Goal: Transaction & Acquisition: Purchase product/service

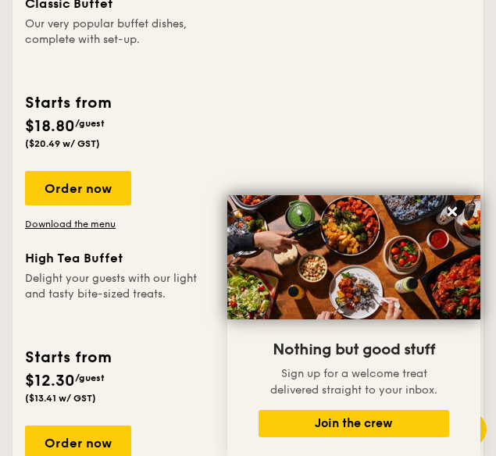
scroll to position [1563, 0]
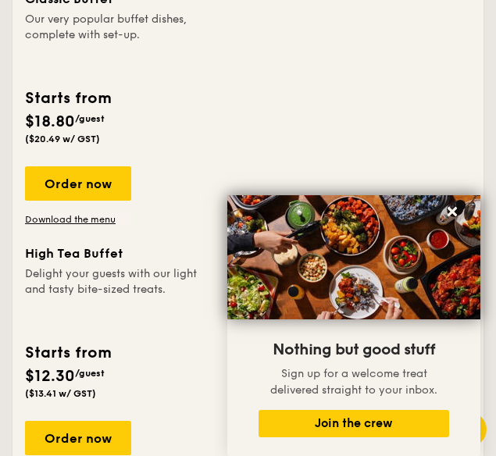
click at [466, 209] on img at bounding box center [353, 257] width 253 height 124
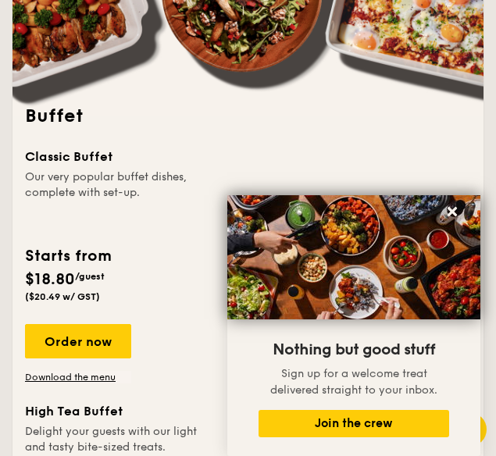
scroll to position [1171, 0]
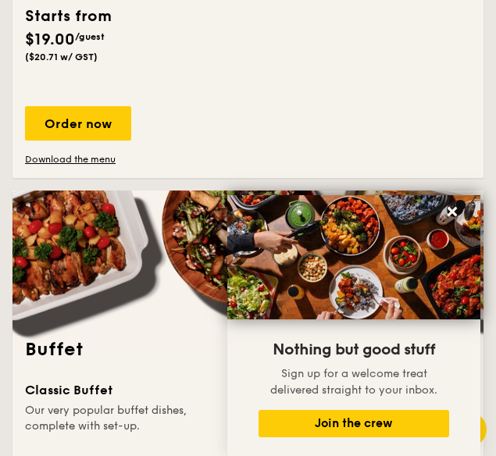
click at [452, 206] on icon at bounding box center [452, 212] width 14 height 14
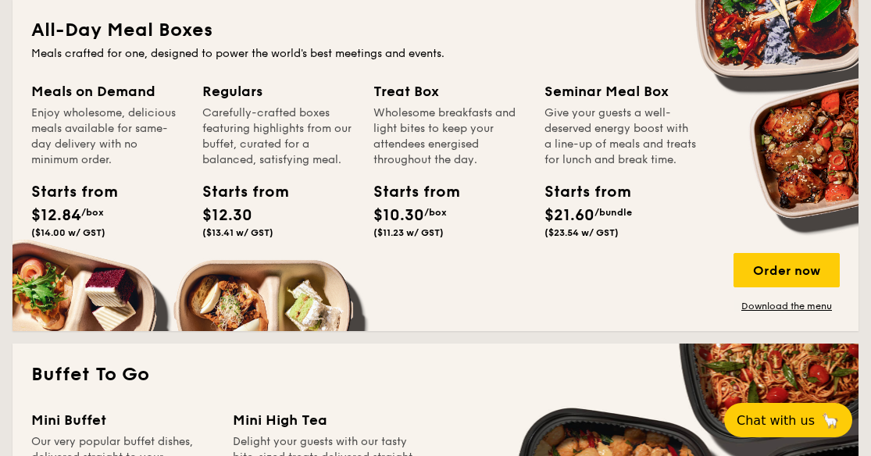
scroll to position [1088, 0]
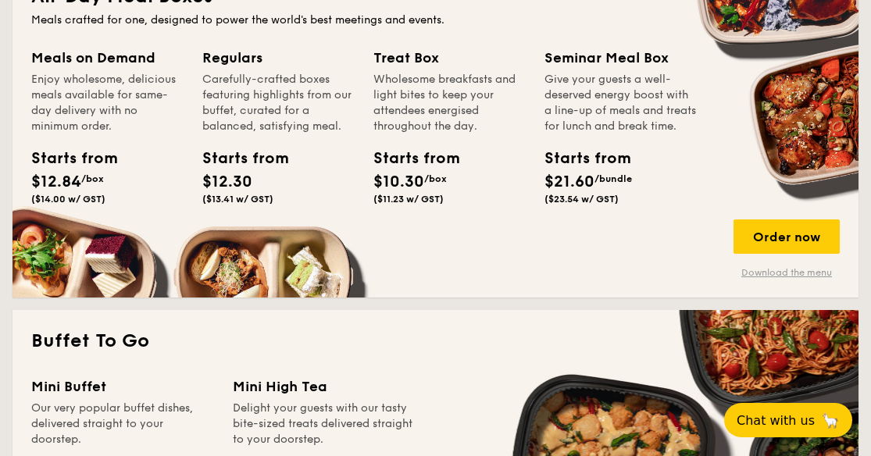
click at [495, 274] on link "Download the menu" at bounding box center [787, 272] width 106 height 13
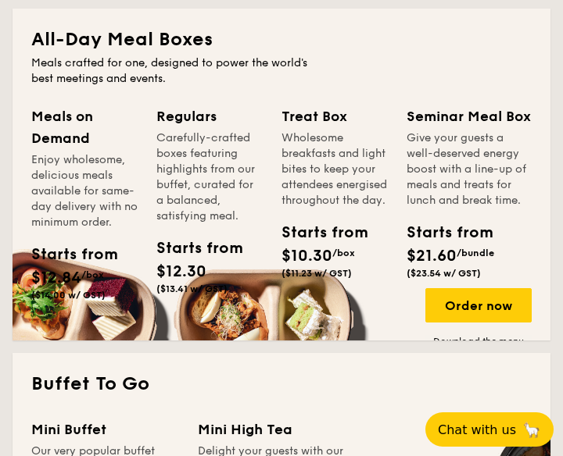
scroll to position [1112, 0]
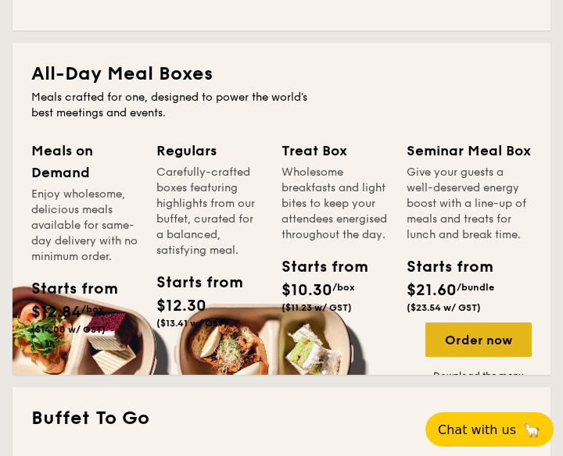
click at [474, 344] on div "Order now" at bounding box center [478, 340] width 106 height 34
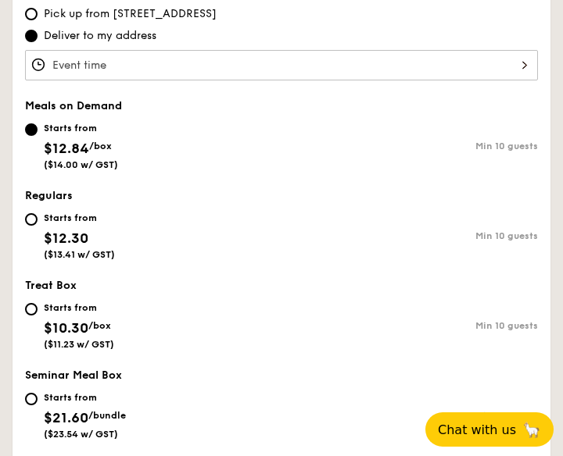
scroll to position [549, 0]
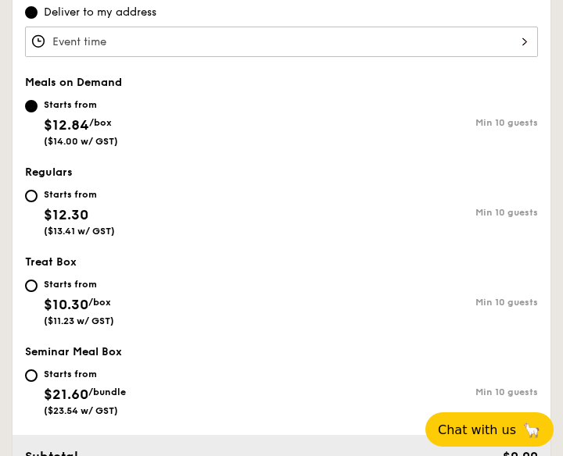
click at [42, 376] on div "Starts from $21.60 /bundle ($23.54 w/ GST)" at bounding box center [153, 391] width 256 height 52
click at [38, 376] on input "Starts from $21.60 /bundle ($23.54 w/ GST) Min 10 guests" at bounding box center [31, 376] width 13 height 13
radio input "true"
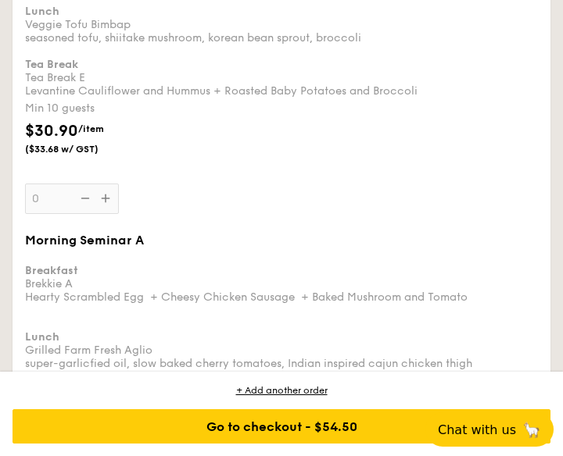
click at [199, 98] on div "Breakfast Brekkie V Plant-based Loh Mai Kai + 9 Layer Rainbow Kueh Lunch Veggie…" at bounding box center [281, 17] width 513 height 159
click at [119, 184] on input "0" at bounding box center [72, 199] width 94 height 30
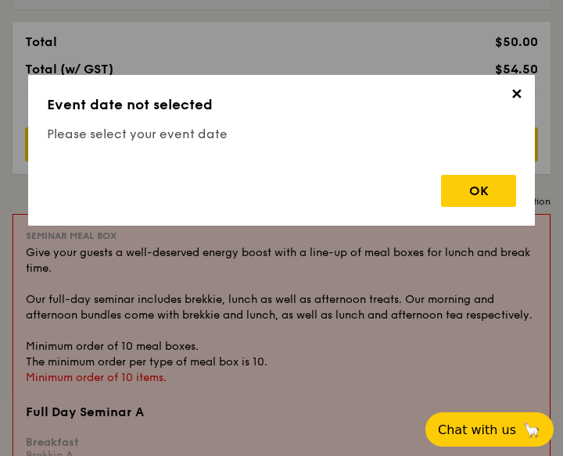
scroll to position [430, 0]
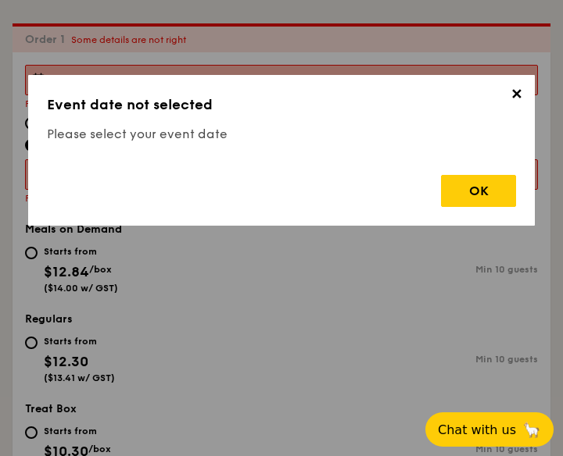
click at [495, 93] on span "✕" at bounding box center [516, 97] width 22 height 22
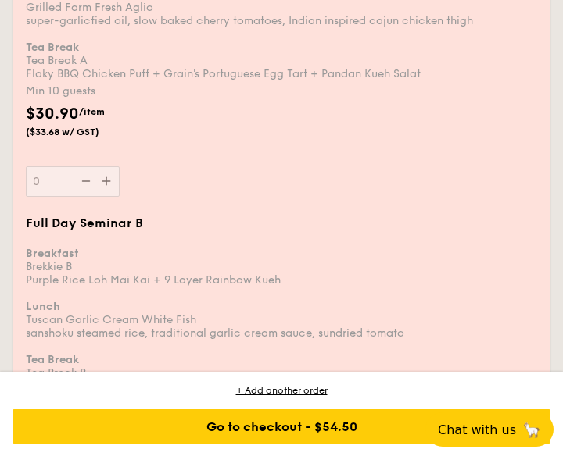
scroll to position [1196, 0]
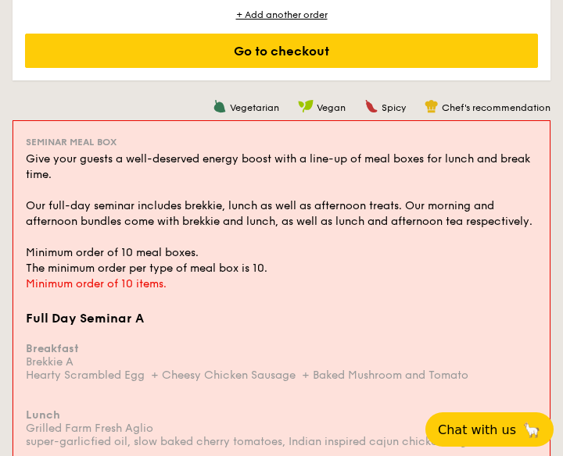
click at [366, 160] on div "Give your guests a well-deserved energy boost with a line-up of meal boxes for …" at bounding box center [281, 214] width 511 height 125
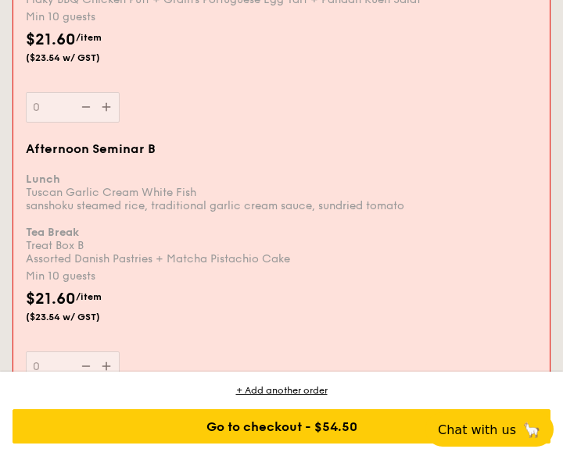
scroll to position [4981, 0]
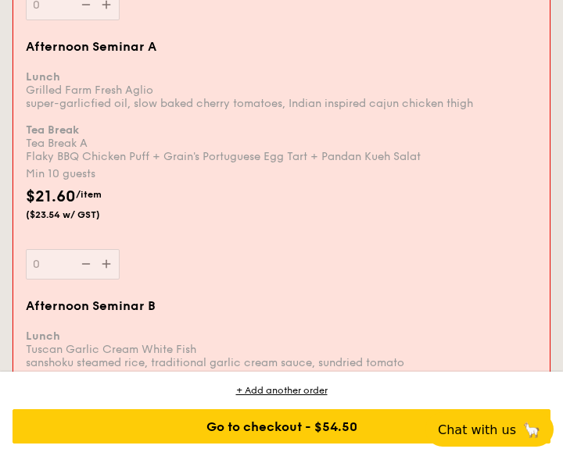
click at [107, 277] on div "Afternoon Seminar A Lunch Grilled Farm Fresh Aglio super-garlicfied oil, slow b…" at bounding box center [281, 159] width 511 height 241
click at [107, 277] on input "0" at bounding box center [73, 264] width 94 height 30
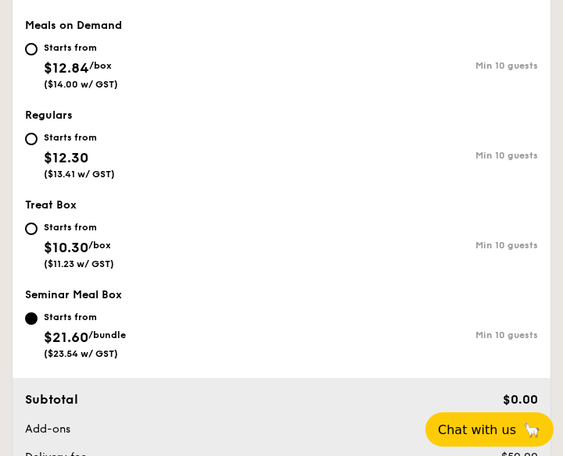
scroll to position [430, 0]
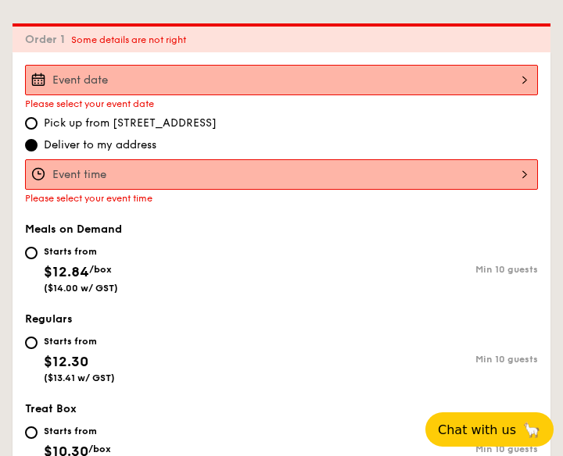
click at [130, 125] on span "Pick up from [STREET_ADDRESS]" at bounding box center [130, 124] width 173 height 16
click at [38, 125] on input "Pick up from [STREET_ADDRESS]" at bounding box center [31, 123] width 13 height 13
radio input "true"
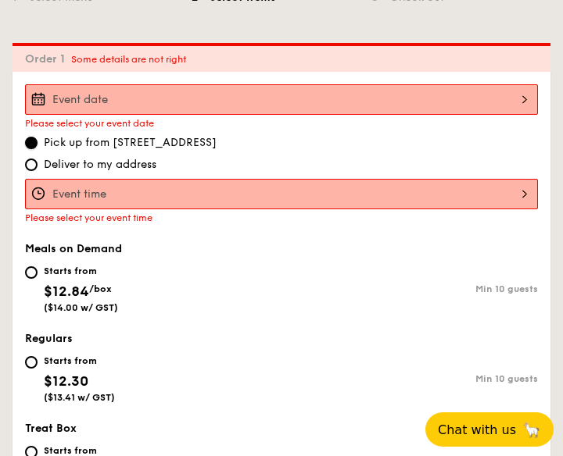
scroll to position [350, 0]
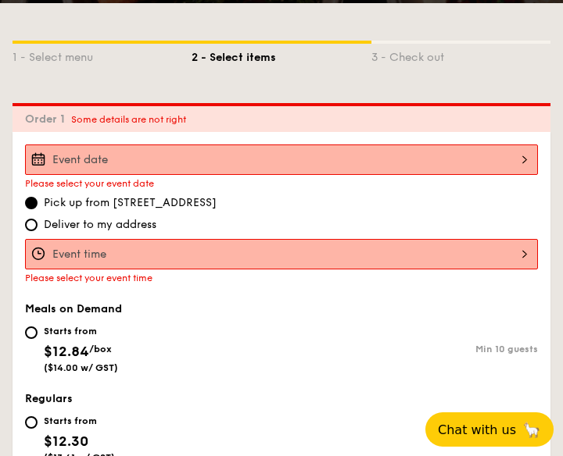
click at [174, 249] on input "Full Day Seminar A Breakfast Brekkie A Hearty Scrambled Egg  + Cheesy Chicken S…" at bounding box center [281, 254] width 513 height 30
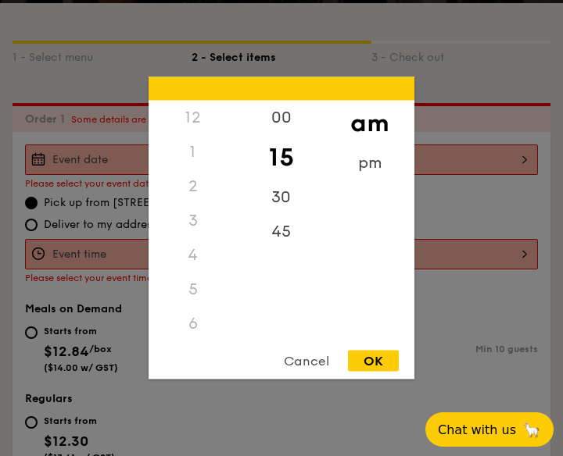
scroll to position [172, 0]
click at [367, 354] on div "OK" at bounding box center [373, 361] width 51 height 21
type input "10:15AM"
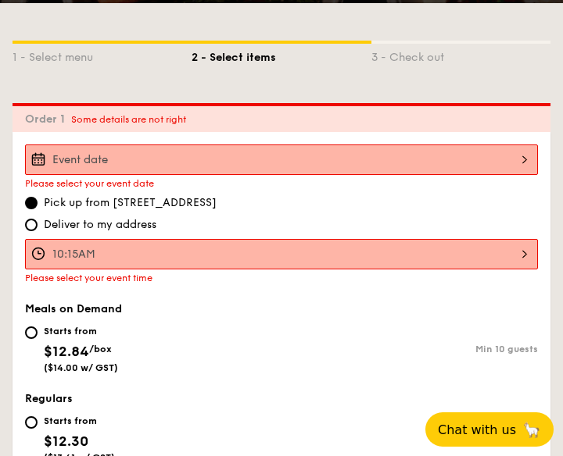
click at [245, 162] on input "Full Day Seminar A Breakfast Brekkie A Hearty Scrambled Egg  + Cheesy Chicken S…" at bounding box center [281, 160] width 513 height 30
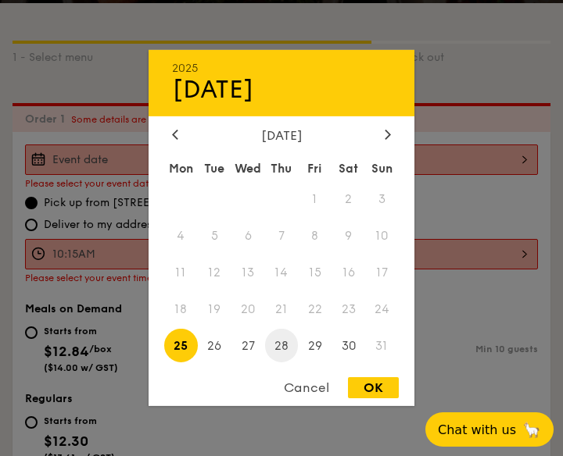
click at [267, 343] on span "28" at bounding box center [282, 346] width 34 height 34
click at [370, 388] on div "OK" at bounding box center [373, 387] width 51 height 21
type input "[DATE]"
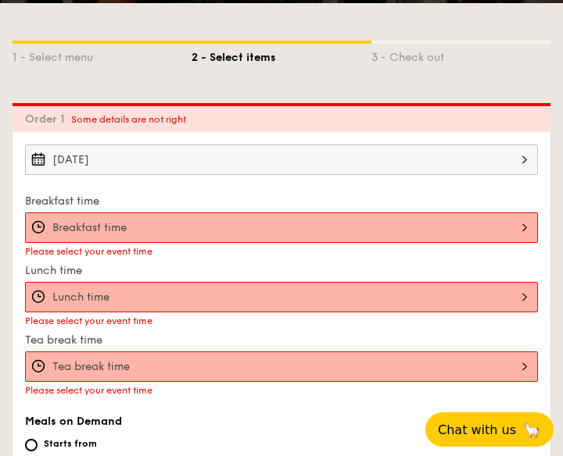
click at [286, 219] on input "Full Day Seminar A Breakfast Brekkie A Hearty Scrambled Egg  + Cheesy Chicken S…" at bounding box center [281, 228] width 513 height 30
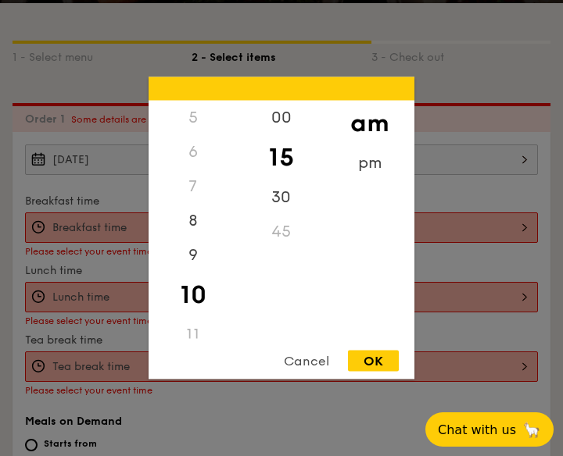
click at [361, 354] on div "OK" at bounding box center [373, 361] width 51 height 21
type input "10:15AM"
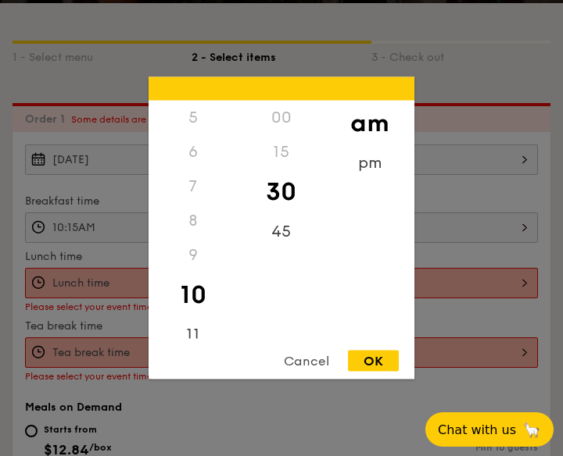
click at [276, 277] on div "00 15 30 45" at bounding box center [281, 220] width 88 height 238
click at [368, 354] on div "OK" at bounding box center [373, 361] width 51 height 21
type input "10:30AM"
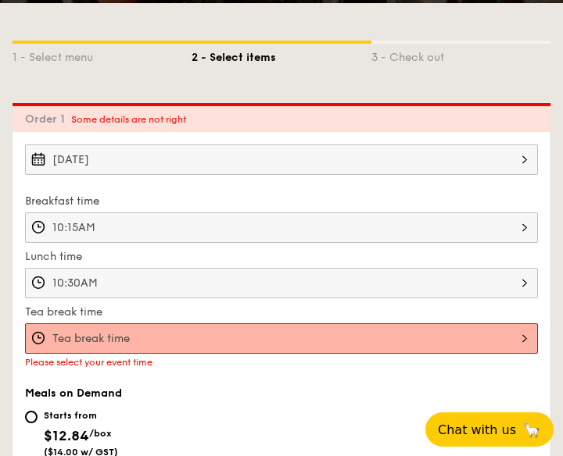
click at [363, 333] on input "Full Day Seminar A Breakfast Brekkie A Hearty Scrambled Egg  + Cheesy Chicken S…" at bounding box center [281, 338] width 513 height 30
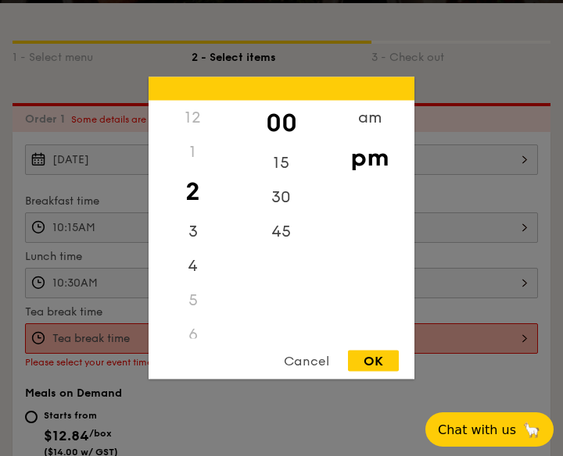
click at [363, 336] on div "am pm" at bounding box center [369, 220] width 88 height 238
click at [363, 357] on div "OK" at bounding box center [373, 361] width 51 height 21
type input "2:00PM"
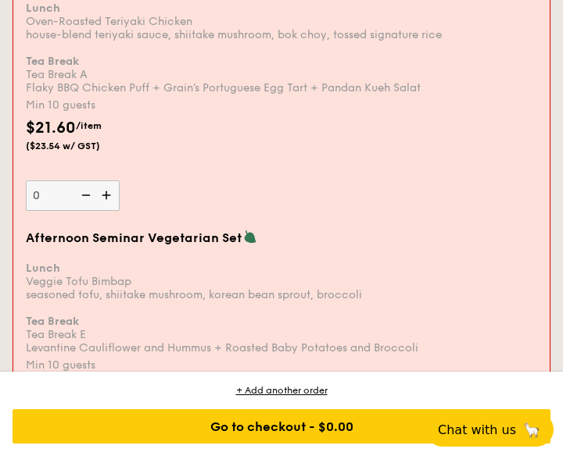
scroll to position [6092, 0]
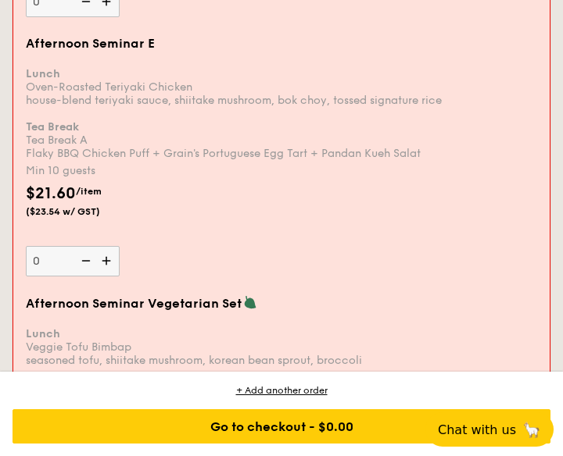
click at [108, 270] on img at bounding box center [107, 261] width 23 height 30
click at [108, 270] on input "0" at bounding box center [73, 261] width 94 height 30
type input "10"
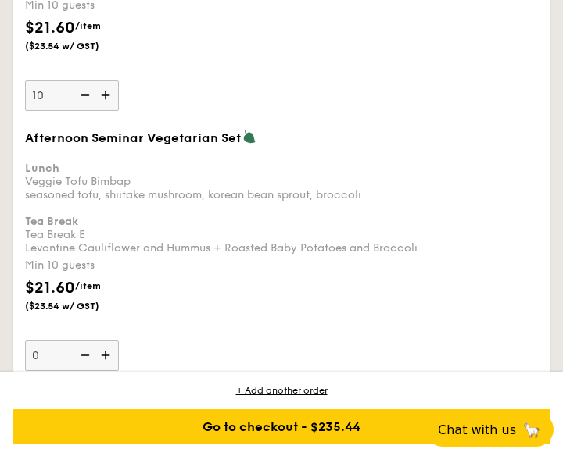
scroll to position [6279, 0]
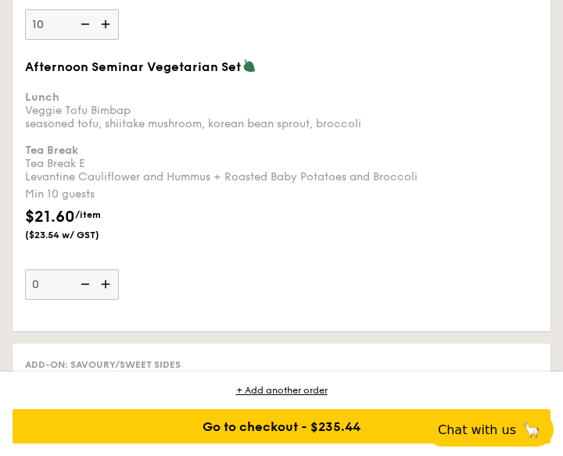
click at [30, 74] on span "Afternoon Seminar Vegetarian Set" at bounding box center [133, 66] width 216 height 15
click at [30, 270] on input "0" at bounding box center [72, 285] width 94 height 30
drag, startPoint x: 23, startPoint y: 78, endPoint x: 453, endPoint y: 184, distance: 442.7
click at [452, 184] on div "Afternoon Seminar Vegetarian Set Lunch Veggie Tofu Bimbap seasoned tofu, shiita…" at bounding box center [281, 179] width 525 height 241
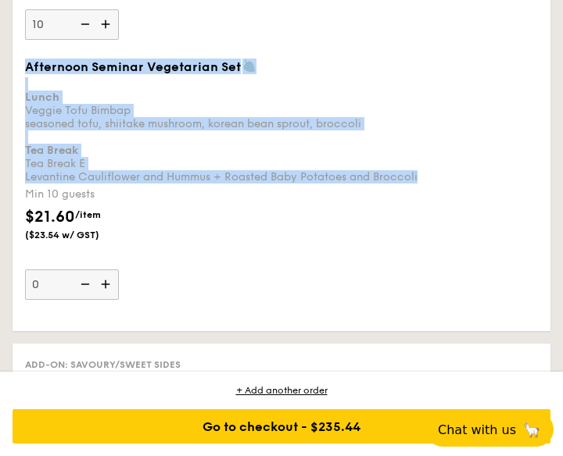
click at [154, 142] on div "Lunch Veggie Tofu Bimbap seasoned tofu, shiitake mushroom, korean bean sprout, …" at bounding box center [281, 130] width 513 height 106
click at [119, 270] on input "0" at bounding box center [72, 285] width 94 height 30
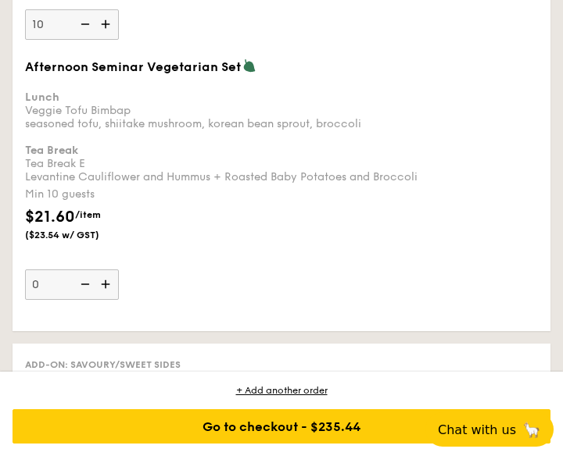
click at [291, 170] on div "Lunch Veggie Tofu Bimbap seasoned tofu, shiitake mushroom, korean bean sprout, …" at bounding box center [281, 130] width 513 height 106
click at [119, 270] on input "0" at bounding box center [72, 285] width 94 height 30
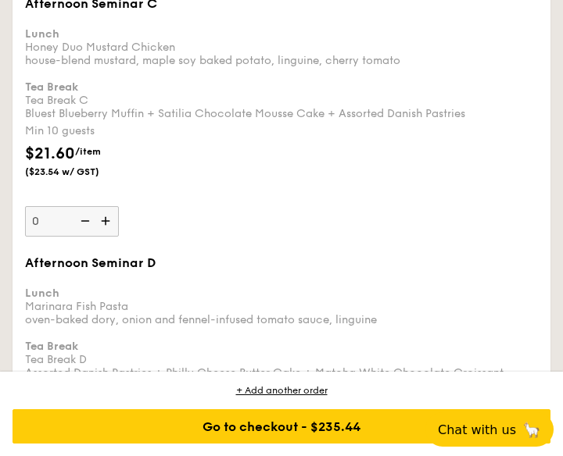
scroll to position [5563, 0]
click at [109, 120] on div "Lunch Honey Duo Mustard Chicken house-blend mustard, maple soy baked potato, li…" at bounding box center [281, 68] width 513 height 106
click at [109, 207] on input "0" at bounding box center [72, 222] width 94 height 30
click at [109, 120] on div "Lunch Honey Duo Mustard Chicken house-blend mustard, maple soy baked potato, li…" at bounding box center [281, 68] width 513 height 106
click at [109, 207] on input "0" at bounding box center [72, 222] width 94 height 30
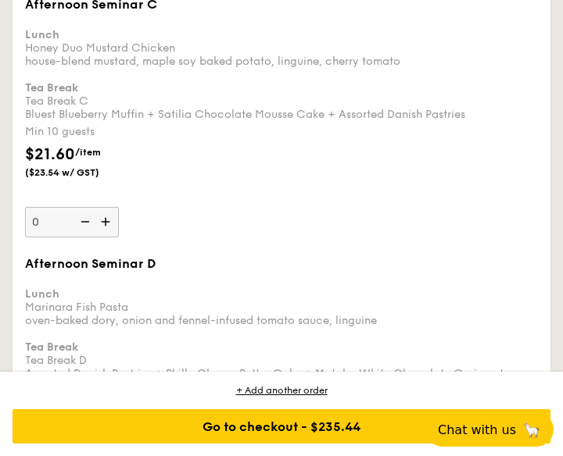
drag, startPoint x: 120, startPoint y: 121, endPoint x: 127, endPoint y: 122, distance: 7.9
click at [127, 121] on div "Lunch Honey Duo Mustard Chicken house-blend mustard, maple soy baked potato, li…" at bounding box center [281, 68] width 513 height 106
click at [133, 121] on div "Lunch Honey Duo Mustard Chicken house-blend mustard, maple soy baked potato, li…" at bounding box center [281, 68] width 513 height 106
click at [119, 207] on input "0" at bounding box center [72, 222] width 94 height 30
drag, startPoint x: 489, startPoint y: 130, endPoint x: 27, endPoint y: 130, distance: 462.6
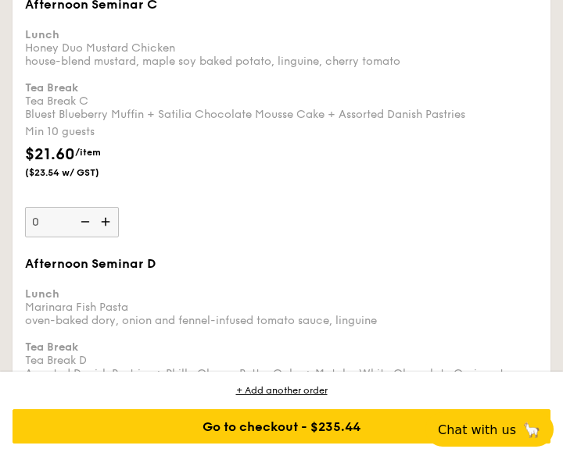
click at [27, 121] on div "Lunch Honey Duo Mustard Chicken house-blend mustard, maple soy baked potato, li…" at bounding box center [281, 68] width 513 height 106
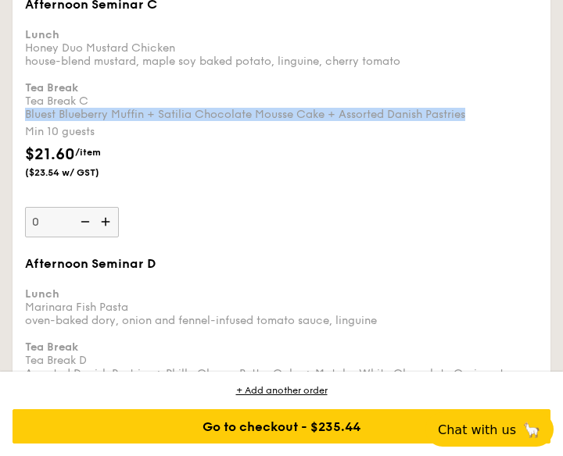
click at [289, 83] on div "Lunch Honey Duo Mustard Chicken house-blend mustard, maple soy baked potato, li…" at bounding box center [281, 68] width 513 height 106
click at [119, 207] on input "0" at bounding box center [72, 222] width 94 height 30
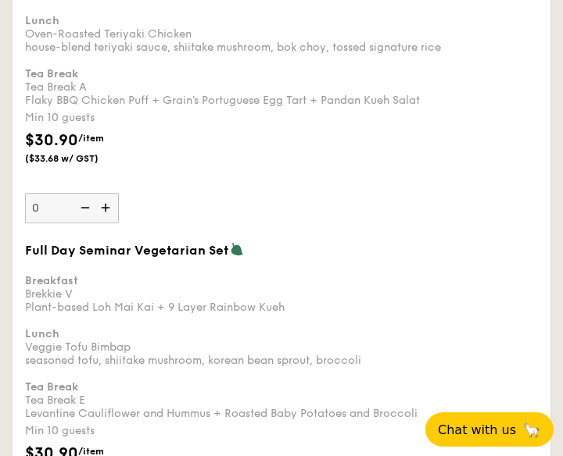
scroll to position [1119, 0]
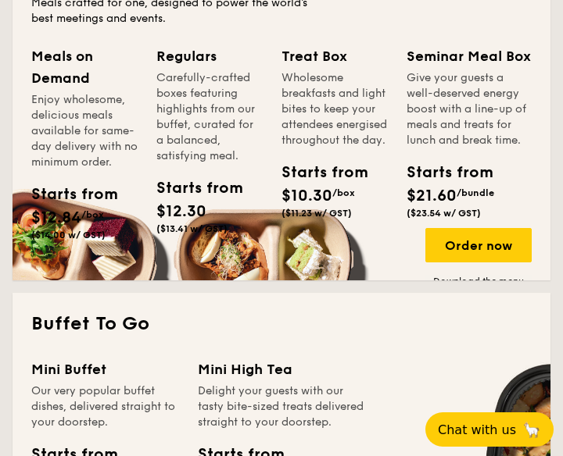
scroll to position [1209, 0]
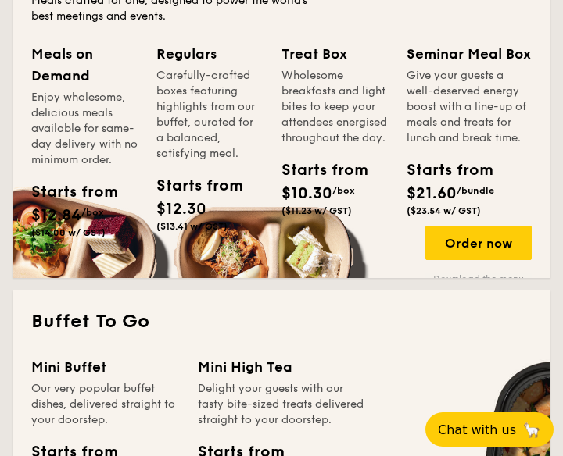
click at [455, 273] on link "Download the menu" at bounding box center [478, 279] width 106 height 13
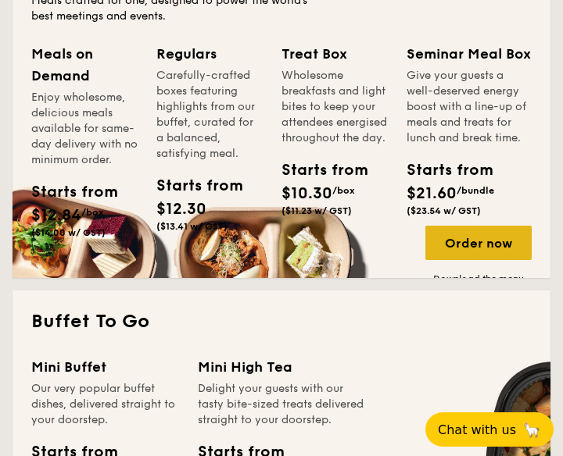
click at [472, 229] on div "Order now" at bounding box center [478, 243] width 106 height 34
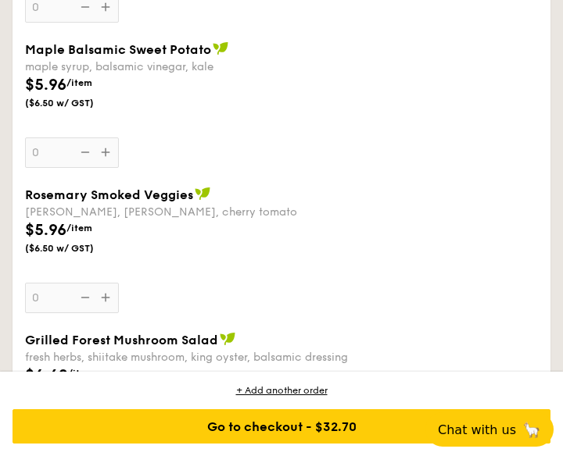
scroll to position [3605, 0]
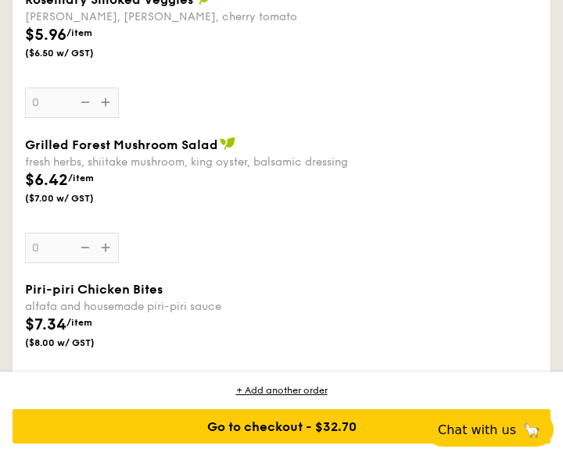
click at [395, 159] on div "fresh herbs, shiitake mushroom, king oyster, balsamic dressing" at bounding box center [281, 161] width 513 height 13
click at [119, 233] on input "0" at bounding box center [72, 248] width 94 height 30
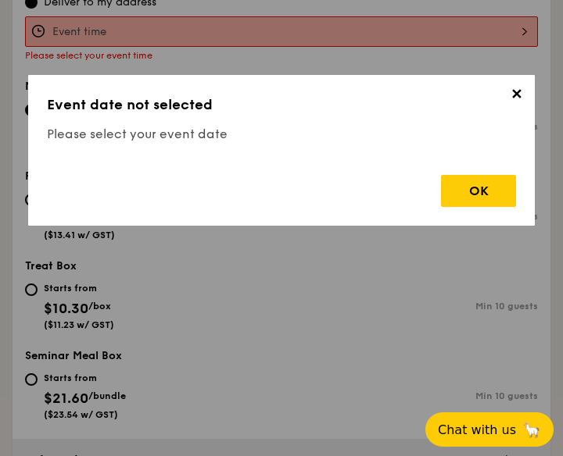
scroll to position [430, 0]
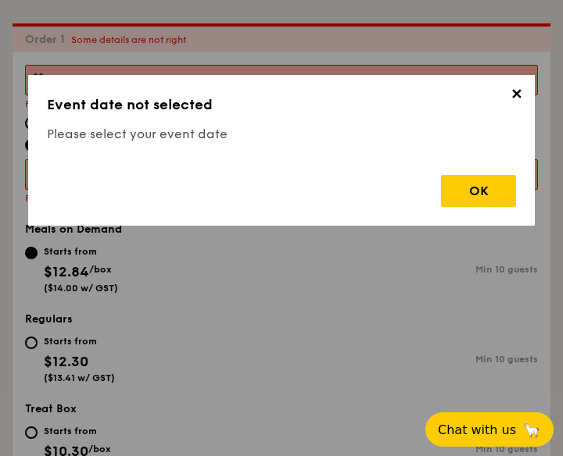
click at [513, 95] on span "✕" at bounding box center [516, 97] width 22 height 22
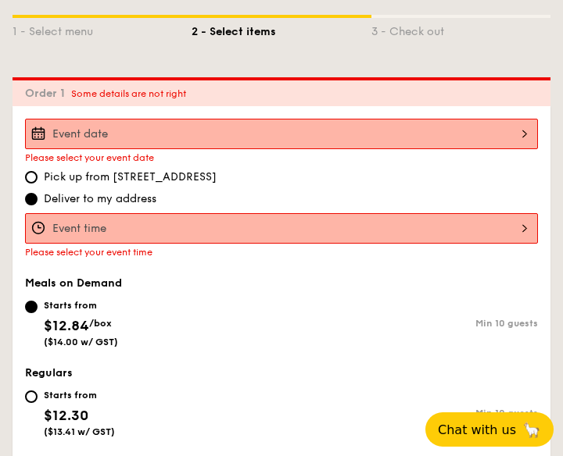
scroll to position [374, 0]
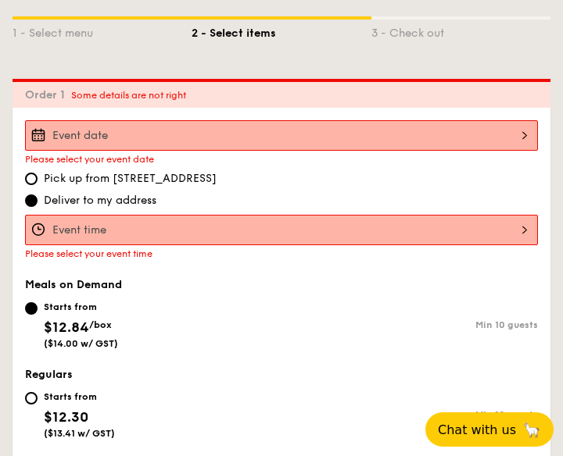
click at [128, 120] on input "Basil Thunder Tea Rice basil scented multigrain rice, braised celery mushroom c…" at bounding box center [281, 135] width 513 height 30
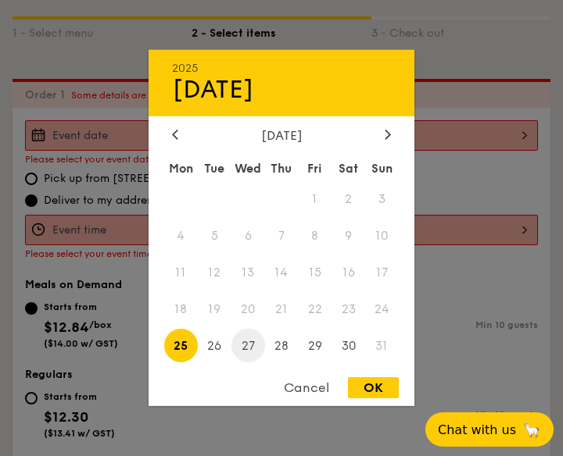
click at [253, 341] on span "27" at bounding box center [248, 346] width 34 height 34
click at [367, 387] on div "OK" at bounding box center [373, 387] width 51 height 21
type input "Aug 27, 2025"
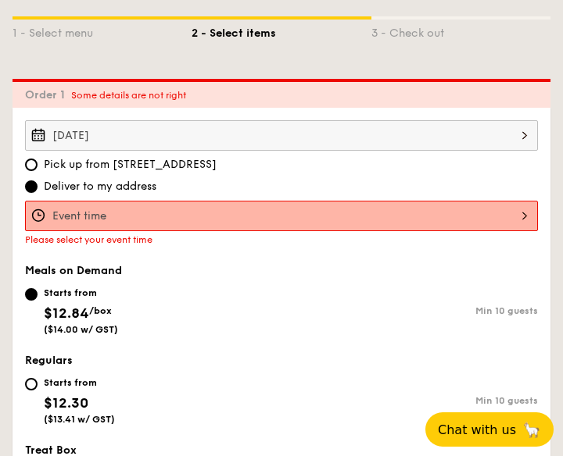
click at [103, 201] on input "Basil Thunder Tea Rice basil scented multigrain rice, braised celery mushroom c…" at bounding box center [281, 216] width 513 height 30
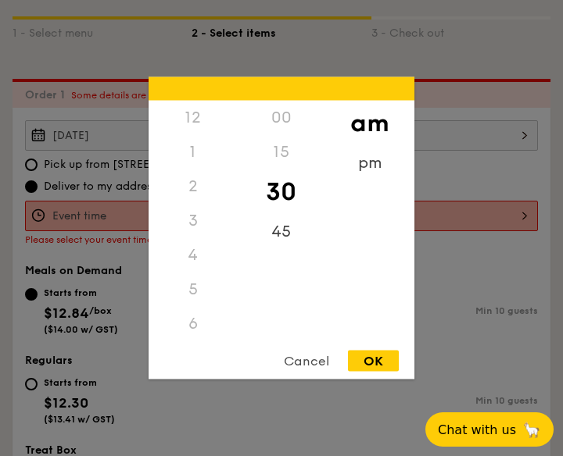
scroll to position [172, 0]
click at [362, 357] on div "OK" at bounding box center [373, 361] width 51 height 21
type input "10:30AM"
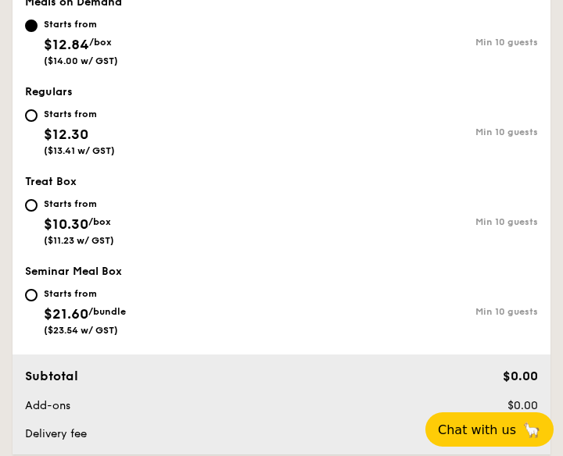
scroll to position [628, 0]
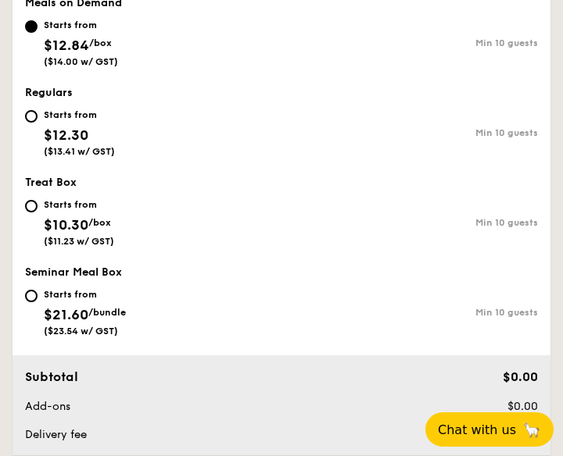
click at [70, 146] on span "($13.41 w/ GST)" at bounding box center [79, 151] width 71 height 11
click at [38, 123] on input "Starts from $12.30 ($13.41 w/ GST) Min 10 guests" at bounding box center [31, 116] width 13 height 13
radio input "true"
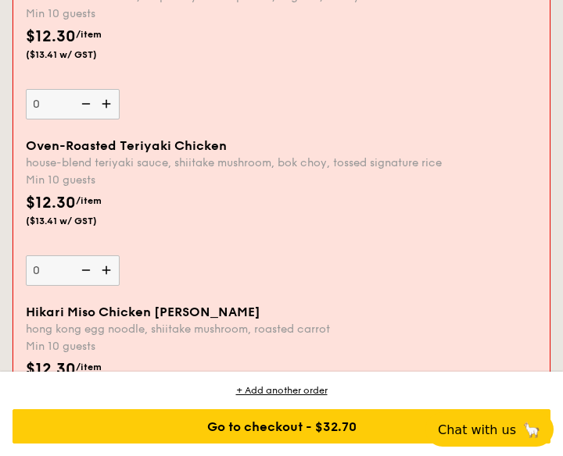
scroll to position [1610, 0]
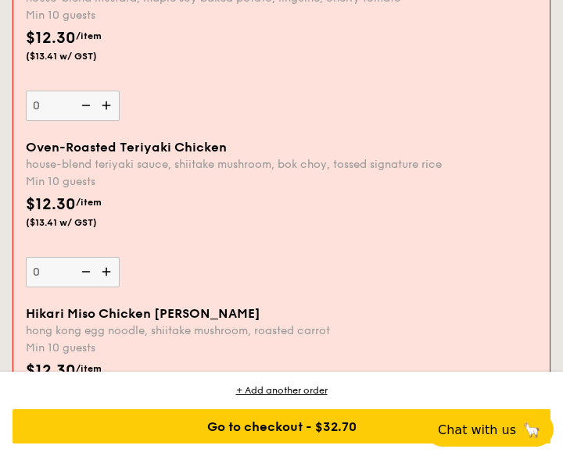
click at [190, 159] on div "house-blend teriyaki sauce, shiitake mushroom, bok choy, tossed signature rice" at bounding box center [281, 164] width 511 height 13
click at [120, 257] on input "0" at bounding box center [73, 272] width 94 height 30
click at [207, 163] on div "house-blend teriyaki sauce, shiitake mushroom, bok choy, tossed signature rice" at bounding box center [281, 164] width 511 height 13
click at [120, 257] on input "0" at bounding box center [73, 272] width 94 height 30
click at [207, 163] on div "house-blend teriyaki sauce, shiitake mushroom, bok choy, tossed signature rice" at bounding box center [281, 164] width 511 height 13
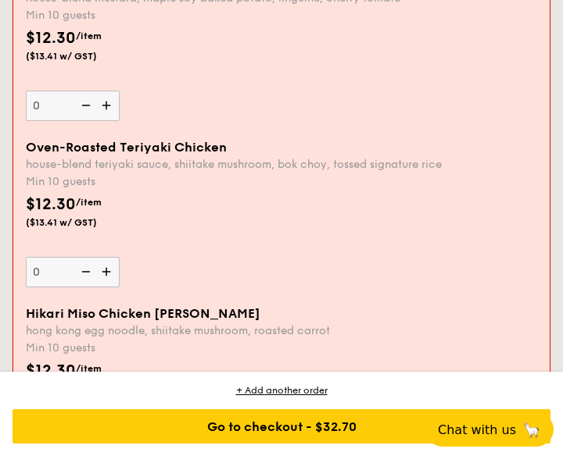
click at [120, 257] on input "0" at bounding box center [73, 272] width 94 height 30
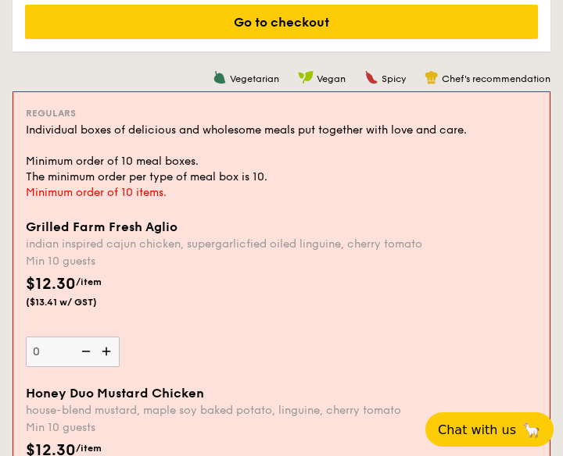
scroll to position [1094, 0]
